Goal: Information Seeking & Learning: Learn about a topic

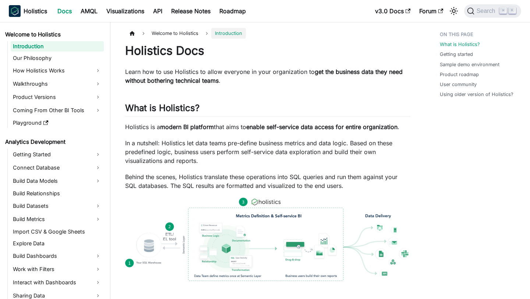
click at [254, 156] on p "In a nutshell: Holistics let data teams pre-define business metrics and data lo…" at bounding box center [267, 152] width 285 height 26
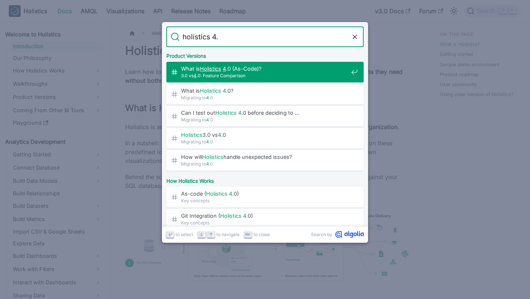
type input "holistics 4.0"
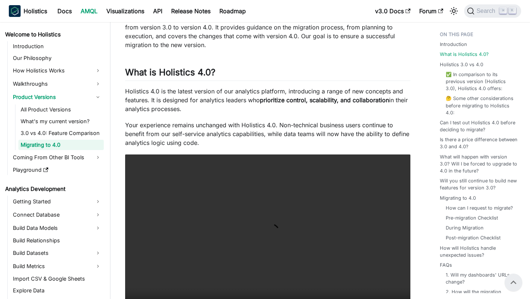
scroll to position [122, 0]
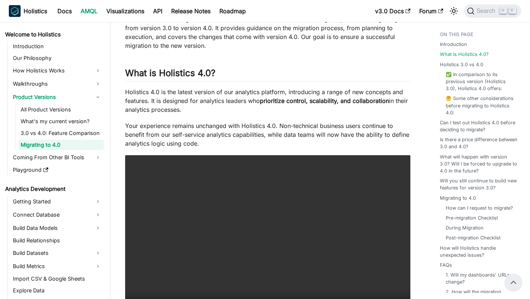
click at [345, 131] on p "Your experience remains unchanged with Holistics 4.0. Non-technical business us…" at bounding box center [267, 134] width 285 height 26
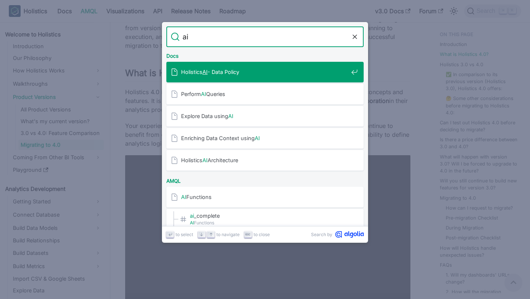
type input "ai"
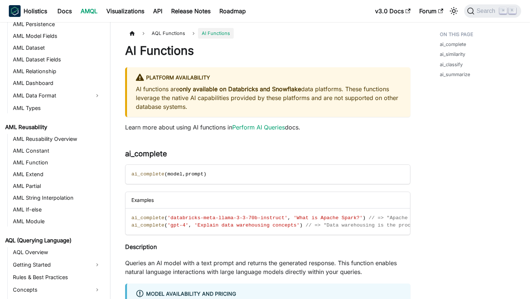
scroll to position [111, 0]
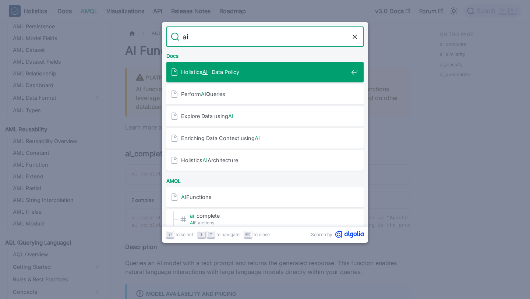
type input "ai"
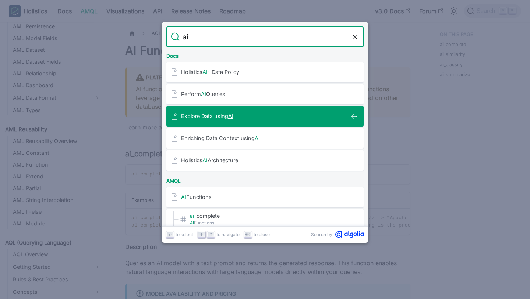
click at [253, 113] on span "Explore Data using AI" at bounding box center [264, 116] width 167 height 7
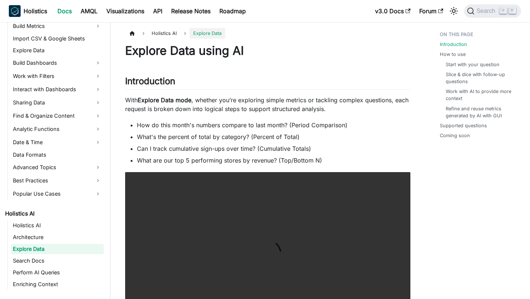
scroll to position [203, 0]
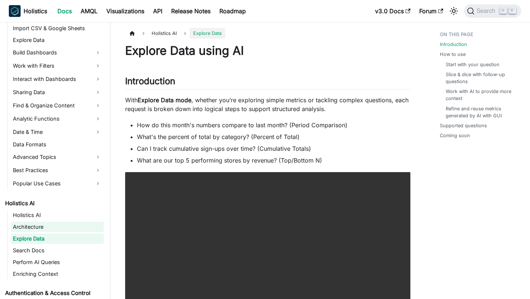
click at [55, 226] on link "Architecture" at bounding box center [57, 227] width 93 height 10
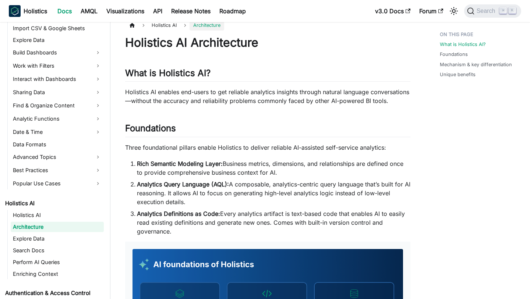
scroll to position [2, 0]
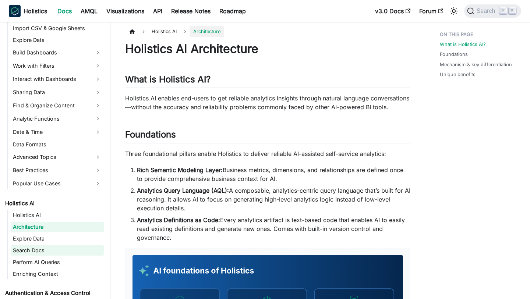
click at [31, 247] on link "Search Docs" at bounding box center [57, 250] width 93 height 10
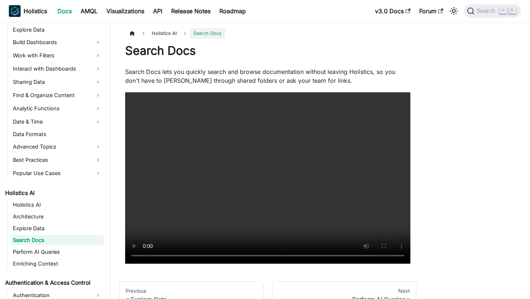
scroll to position [215, 0]
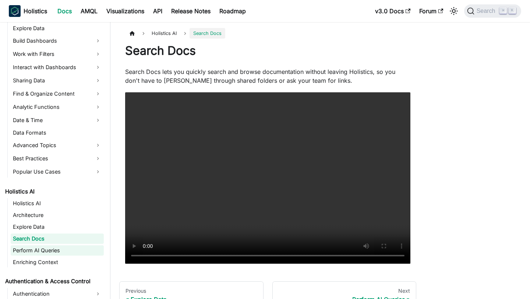
click at [43, 255] on link "Perform AI Queries" at bounding box center [57, 250] width 93 height 10
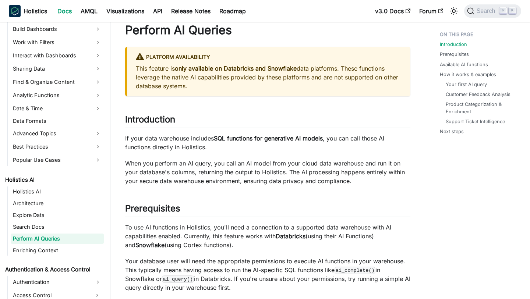
scroll to position [24, 0]
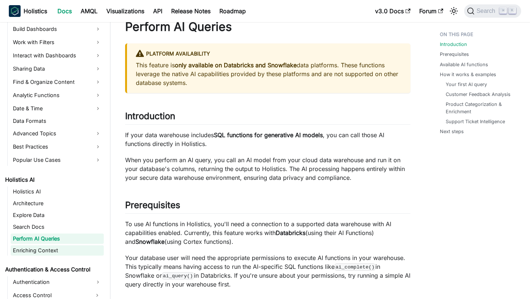
click at [66, 248] on link "Enriching Context" at bounding box center [57, 250] width 93 height 10
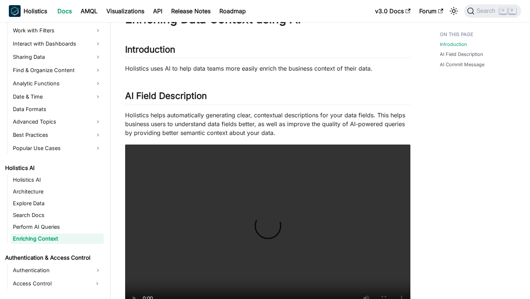
scroll to position [32, 0]
click at [307, 102] on h2 "AI Field Description ​" at bounding box center [267, 97] width 285 height 14
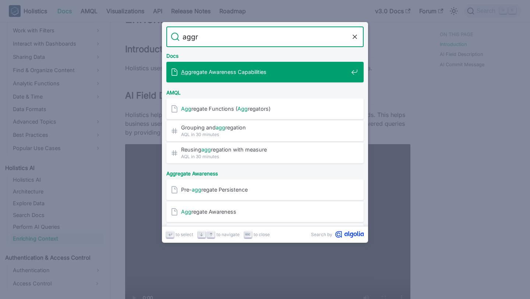
type input "aggre"
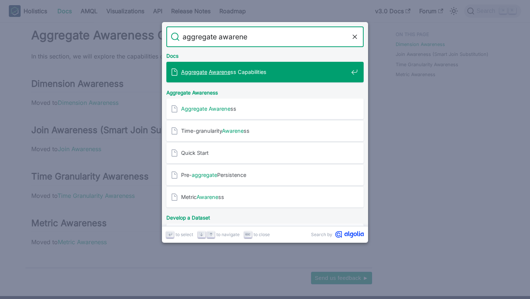
type input "aggregate awarenes"
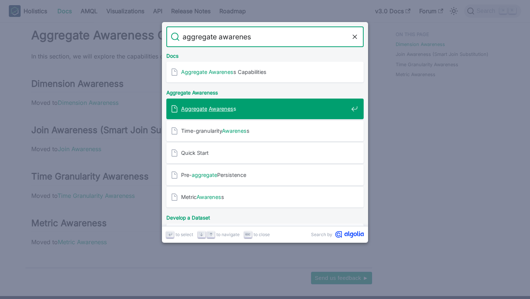
click at [236, 118] on div "Aggregate Awarenes s" at bounding box center [267, 109] width 193 height 21
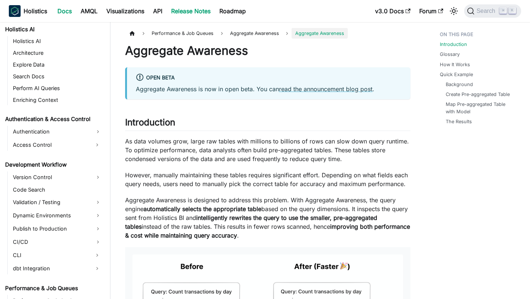
scroll to position [490, 0]
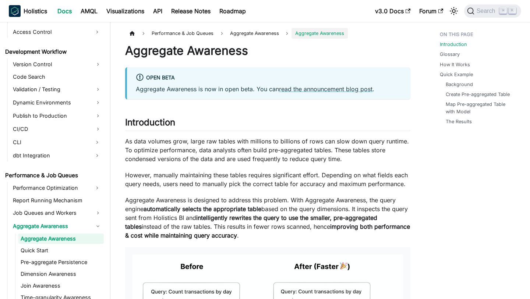
click at [264, 139] on p "As data volumes grow, large raw tables with millions to billions of rows can sl…" at bounding box center [267, 150] width 285 height 26
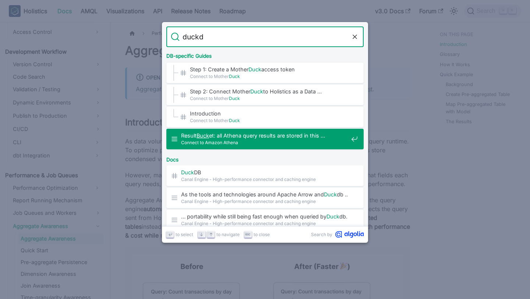
scroll to position [0, 0]
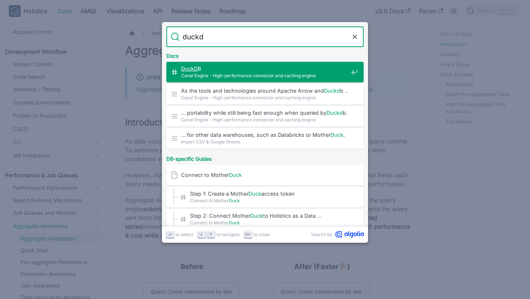
type input "duckdb"
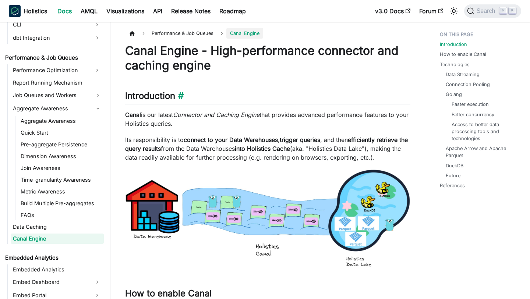
click at [263, 103] on h2 "Introduction ​" at bounding box center [267, 98] width 285 height 14
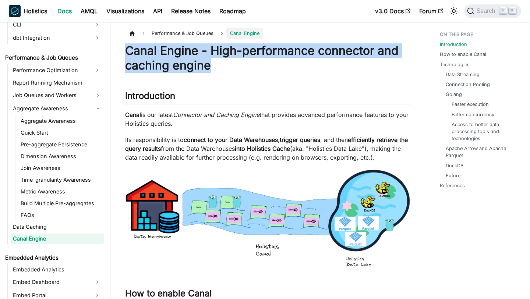
drag, startPoint x: 218, startPoint y: 71, endPoint x: 123, endPoint y: 49, distance: 97.6
copy h1 "Canal Engine - High-performance connector and caching engine"
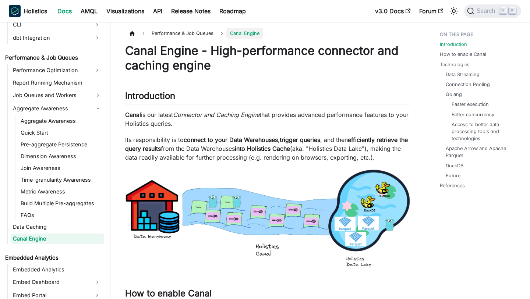
click at [263, 67] on h1 "Canal Engine - High-performance connector and caching engine" at bounding box center [267, 57] width 285 height 29
click at [288, 127] on p "Canal is our latest Connector and Caching Engine that provides advanced perform…" at bounding box center [267, 119] width 285 height 18
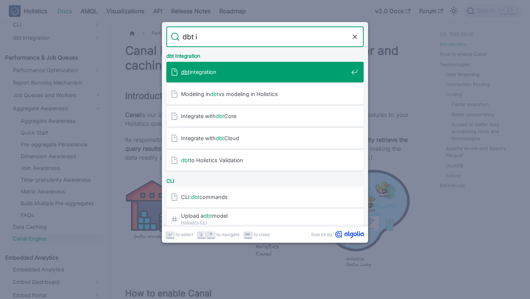
type input "dbt in"
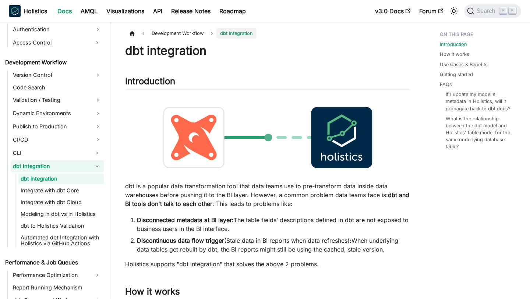
scroll to position [457, 0]
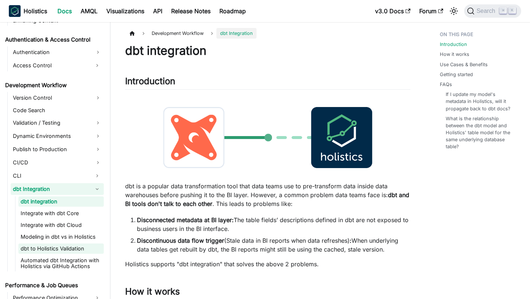
click at [71, 249] on link "dbt to Holistics Validation" at bounding box center [60, 249] width 85 height 10
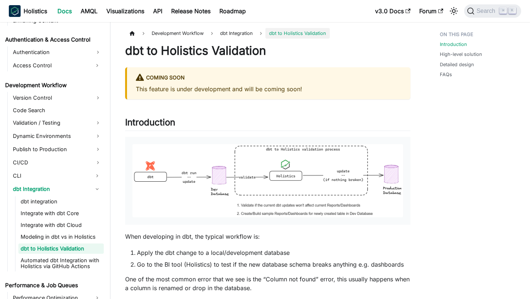
scroll to position [467, 0]
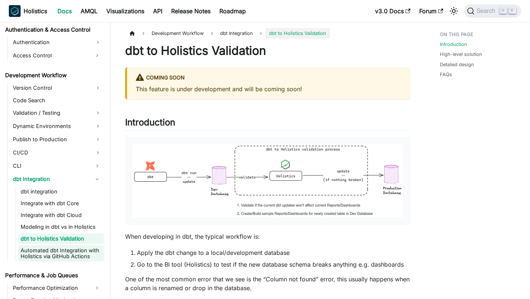
click at [74, 248] on link "Automated dbt Integration with Holistics via GitHub Actions" at bounding box center [60, 253] width 85 height 16
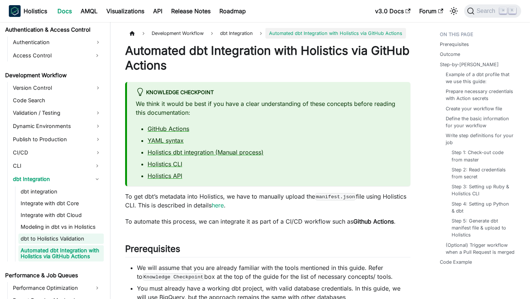
scroll to position [485, 0]
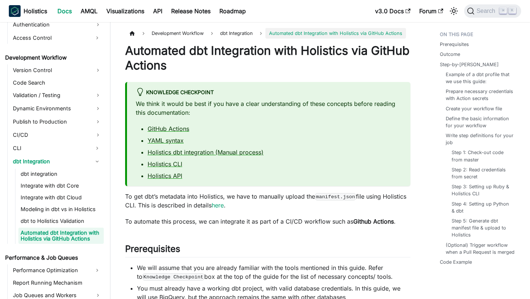
click at [255, 207] on p "To get dbt’s metadata into Holistics, we have to manually upload the manifest.j…" at bounding box center [267, 201] width 285 height 18
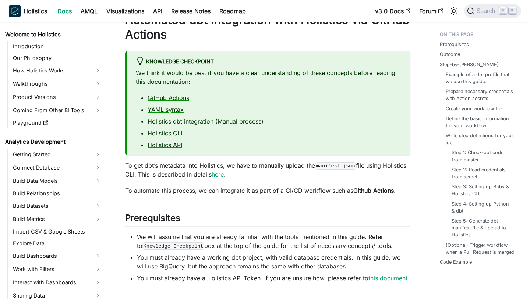
scroll to position [0, 0]
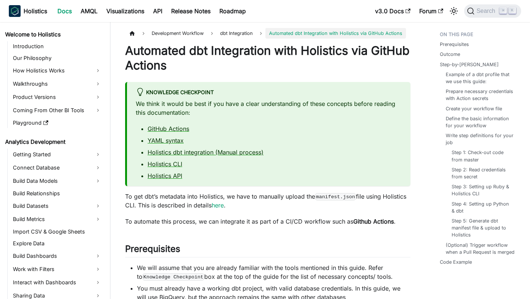
click at [185, 68] on h1 "Automated dbt Integration with Holistics via GitHub Actions" at bounding box center [267, 57] width 285 height 29
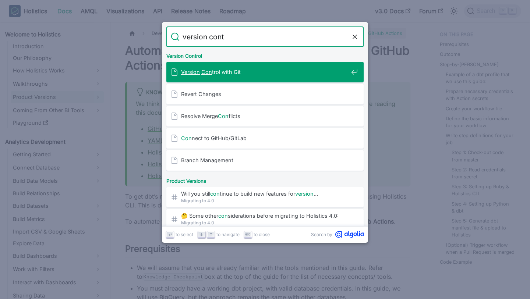
type input "version contr"
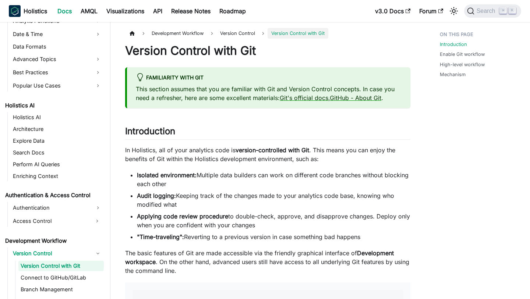
scroll to position [317, 0]
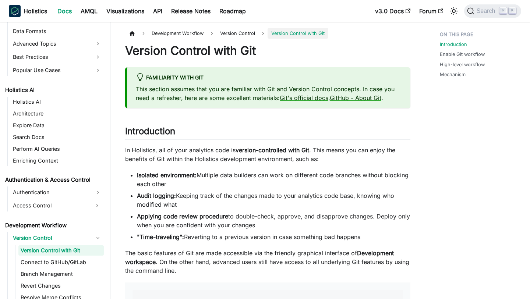
click at [69, 235] on link "Version Control" at bounding box center [57, 238] width 93 height 12
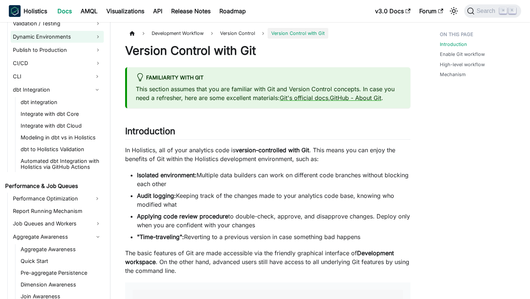
scroll to position [557, 0]
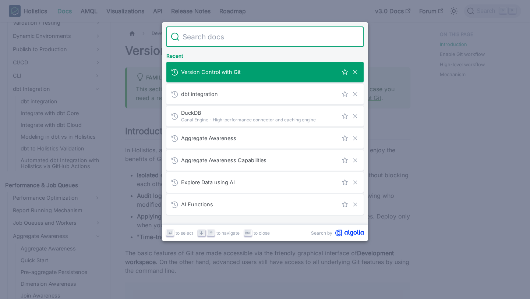
type input "v"
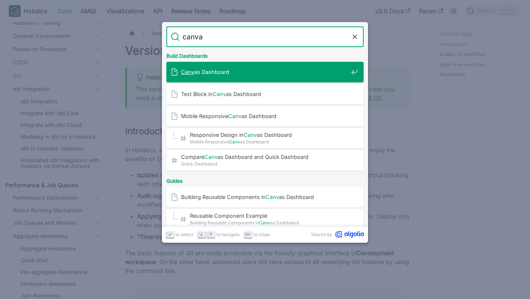
type input "canvas"
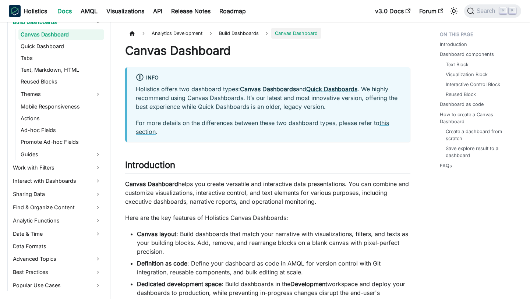
scroll to position [228, 0]
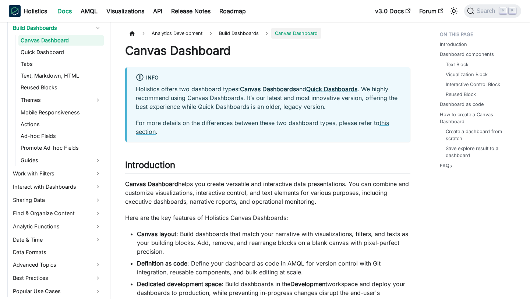
click at [306, 183] on p "Canvas Dashboard helps you create versatile and interactive data presentations.…" at bounding box center [267, 193] width 285 height 26
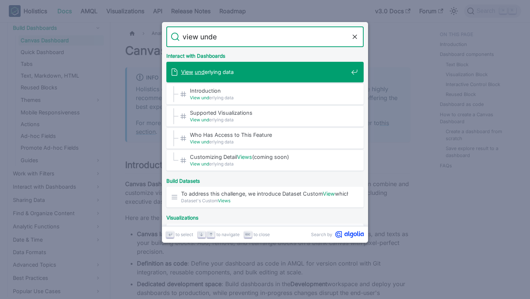
type input "view under"
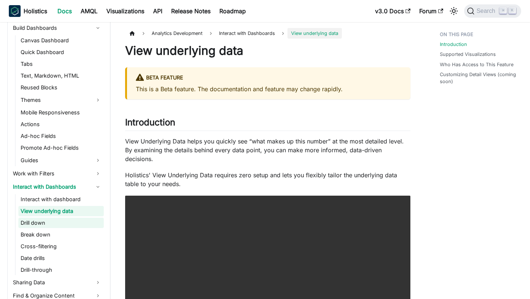
click at [54, 226] on link "Drill down" at bounding box center [60, 223] width 85 height 10
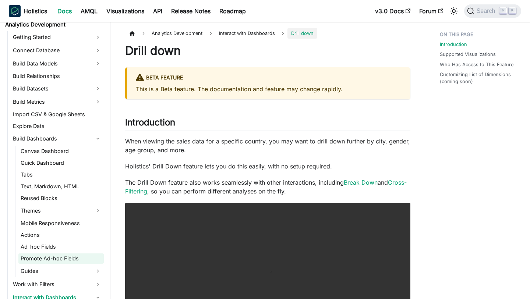
scroll to position [91, 0]
